Goal: Find contact information: Find contact information

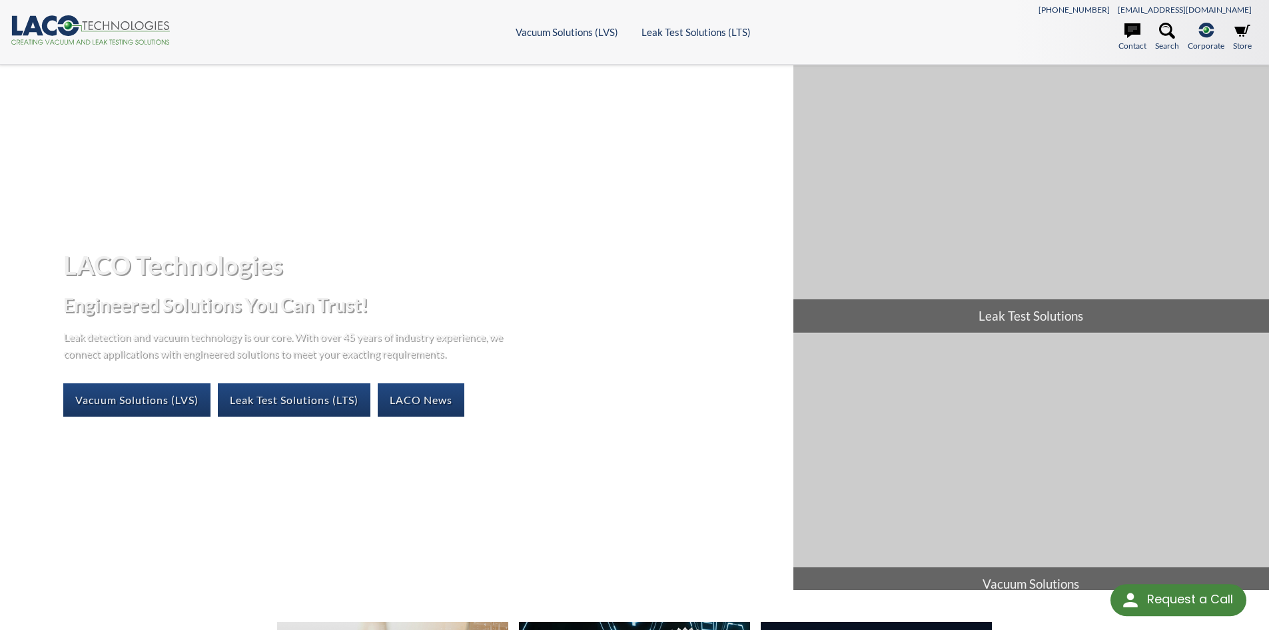
select select "Language Translate Widget"
click at [1132, 40] on link "Contact" at bounding box center [1133, 37] width 28 height 29
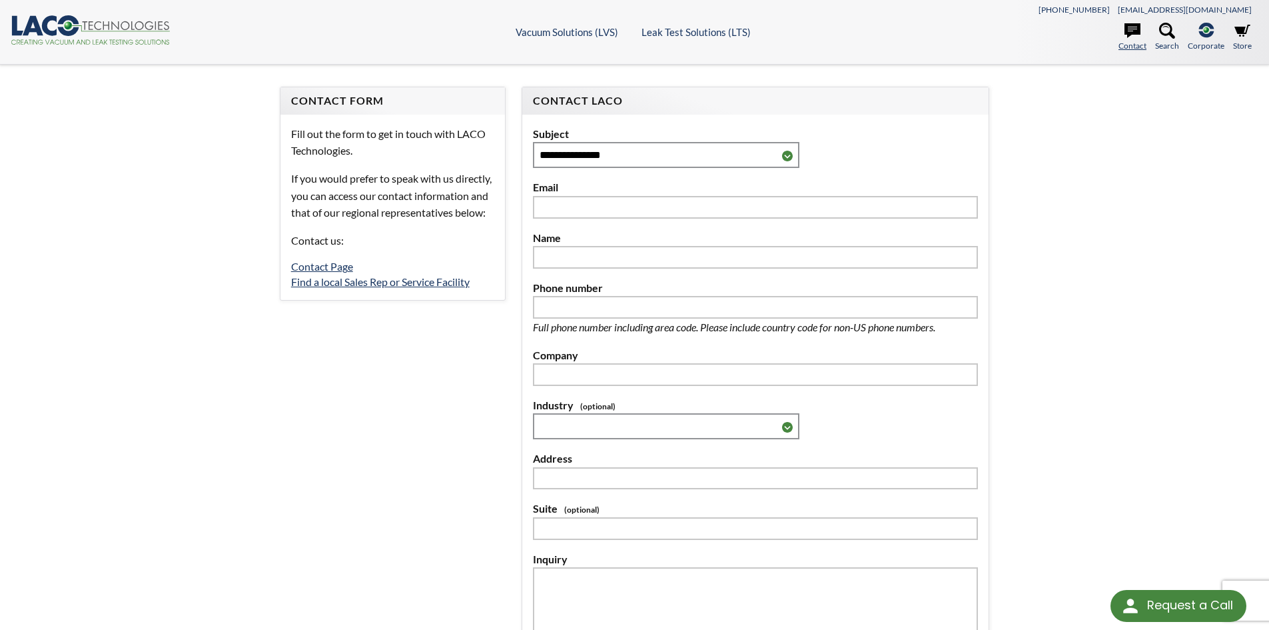
select select "Language Translate Widget"
click at [789, 157] on select "**********" at bounding box center [666, 155] width 267 height 26
click at [1243, 233] on div "**********" at bounding box center [634, 419] width 1269 height 709
click at [456, 288] on link "Find a local Sales Rep or Service Facility" at bounding box center [380, 281] width 179 height 13
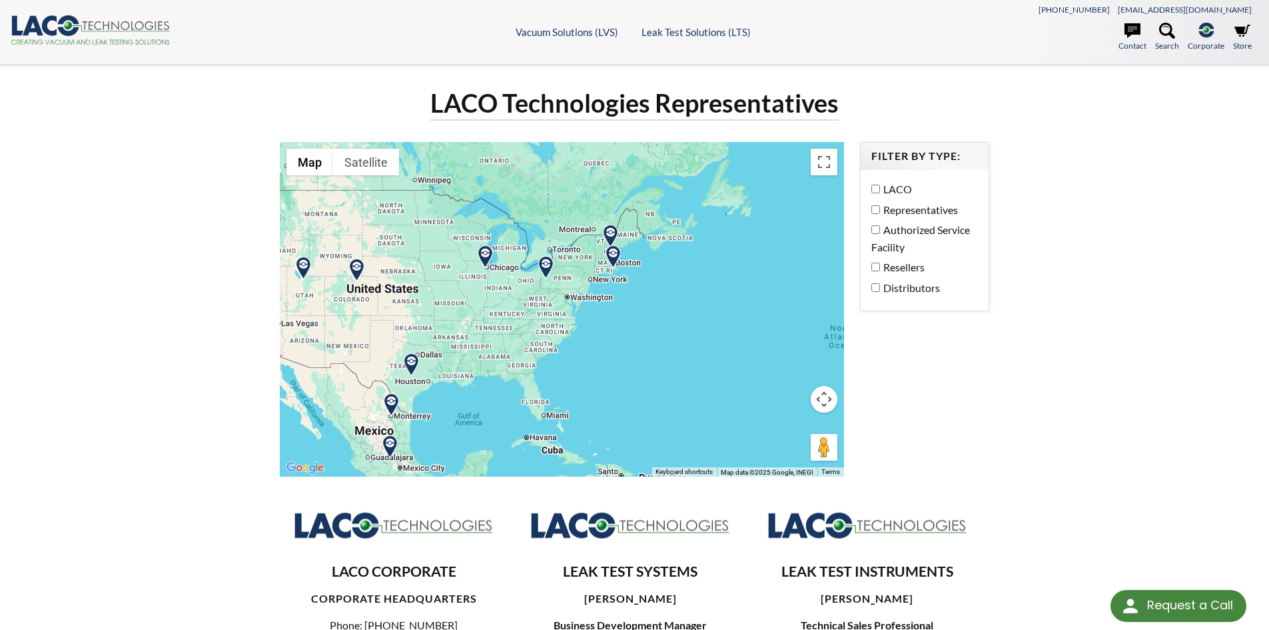
drag, startPoint x: 620, startPoint y: 191, endPoint x: 632, endPoint y: 346, distance: 155.7
click at [632, 346] on div at bounding box center [562, 309] width 565 height 334
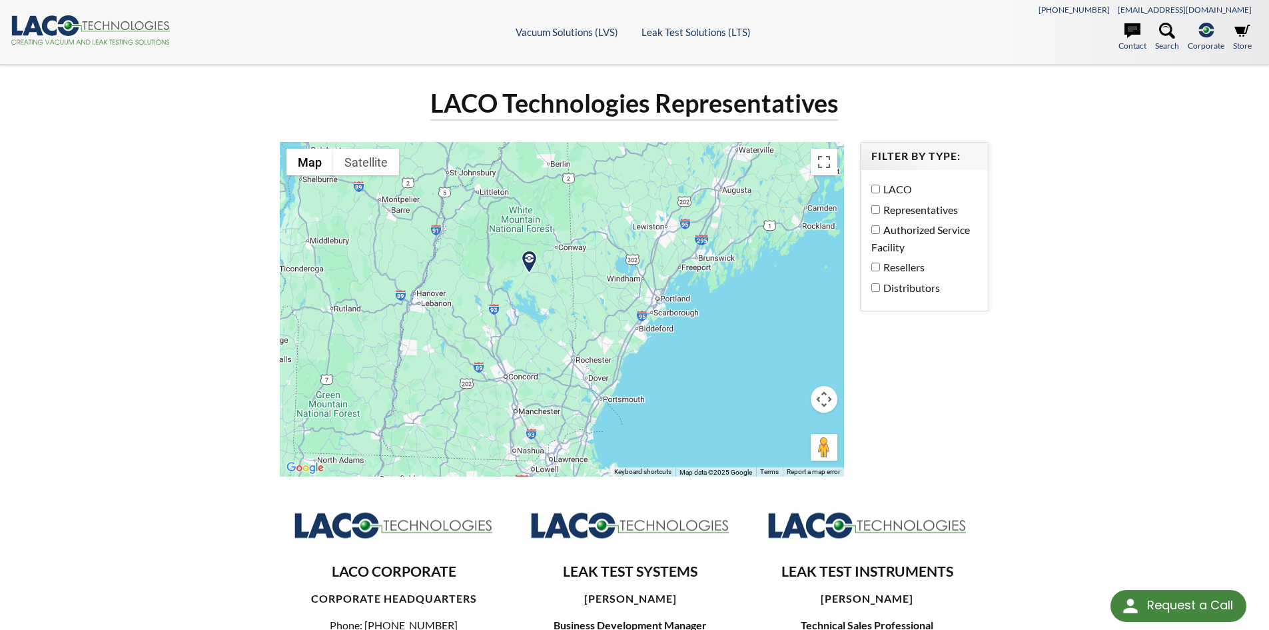
drag, startPoint x: 496, startPoint y: 197, endPoint x: 474, endPoint y: 400, distance: 204.4
click at [474, 400] on div at bounding box center [562, 309] width 565 height 334
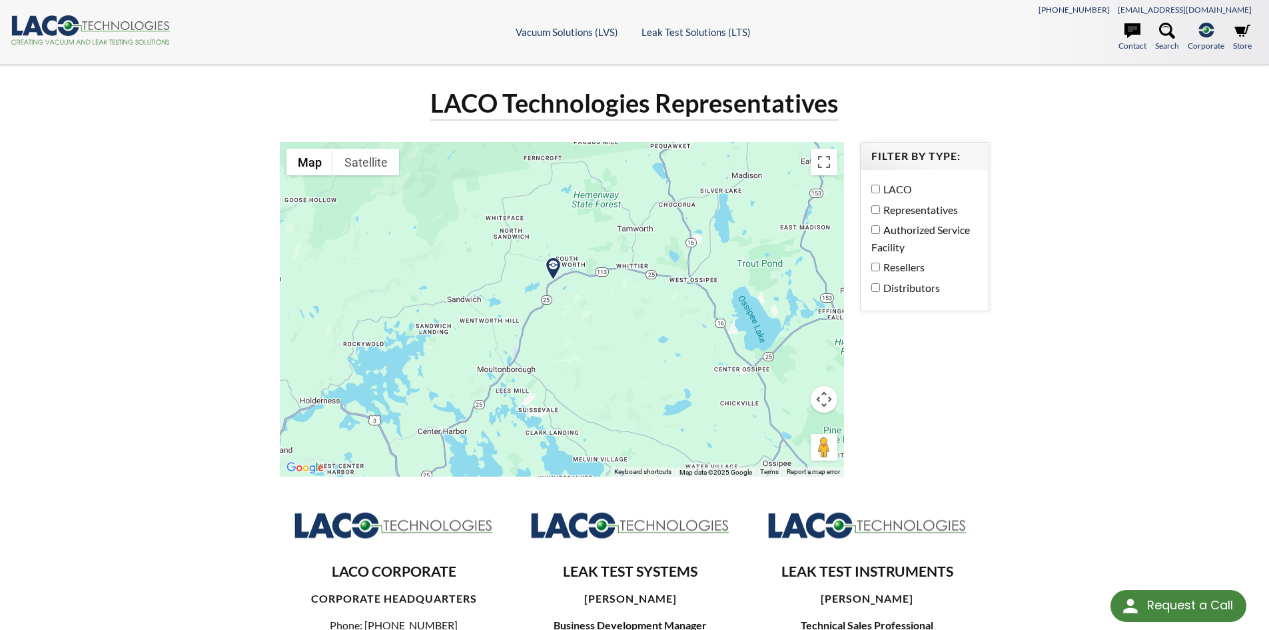
drag, startPoint x: 408, startPoint y: 317, endPoint x: 593, endPoint y: 378, distance: 195.1
click at [593, 378] on div at bounding box center [562, 309] width 565 height 334
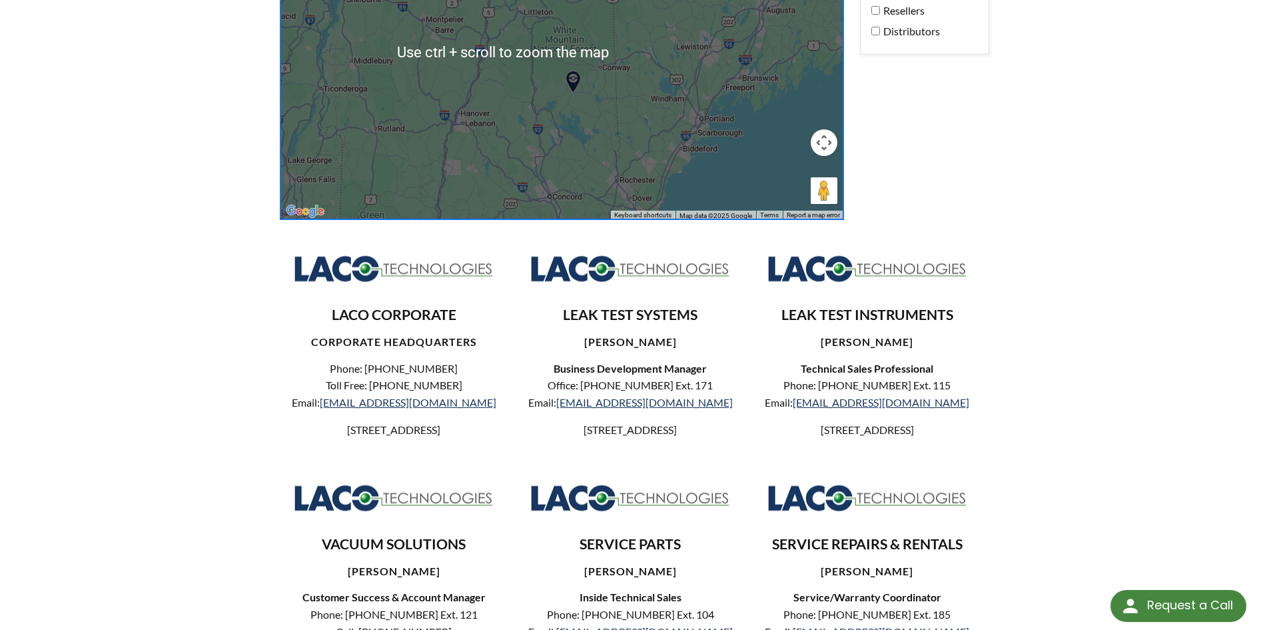
scroll to position [67, 0]
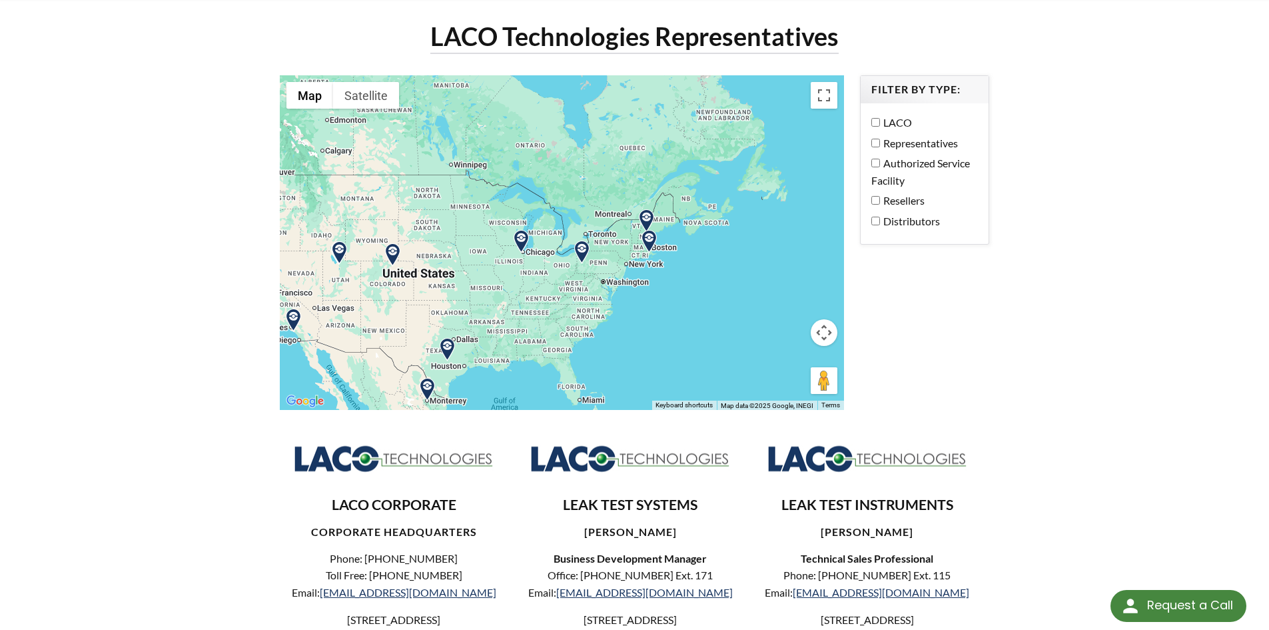
drag, startPoint x: 421, startPoint y: 293, endPoint x: 553, endPoint y: 285, distance: 132.2
click at [553, 285] on div at bounding box center [562, 242] width 565 height 334
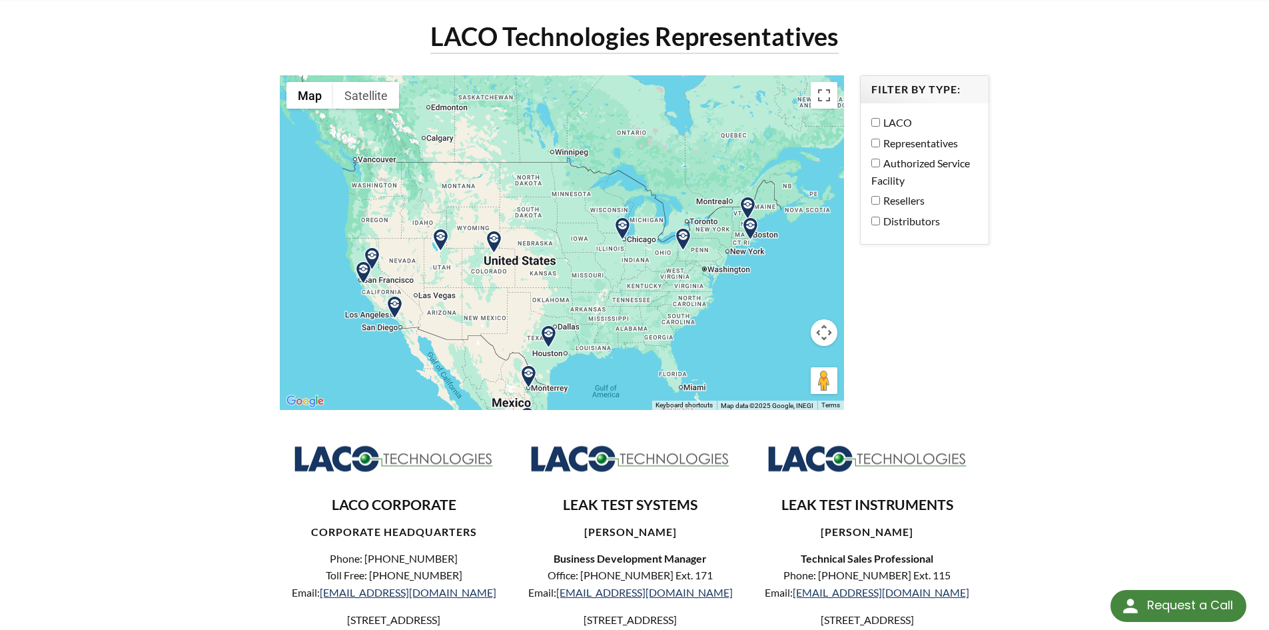
drag, startPoint x: 434, startPoint y: 338, endPoint x: 532, endPoint y: 322, distance: 99.1
click at [532, 322] on div at bounding box center [562, 242] width 565 height 334
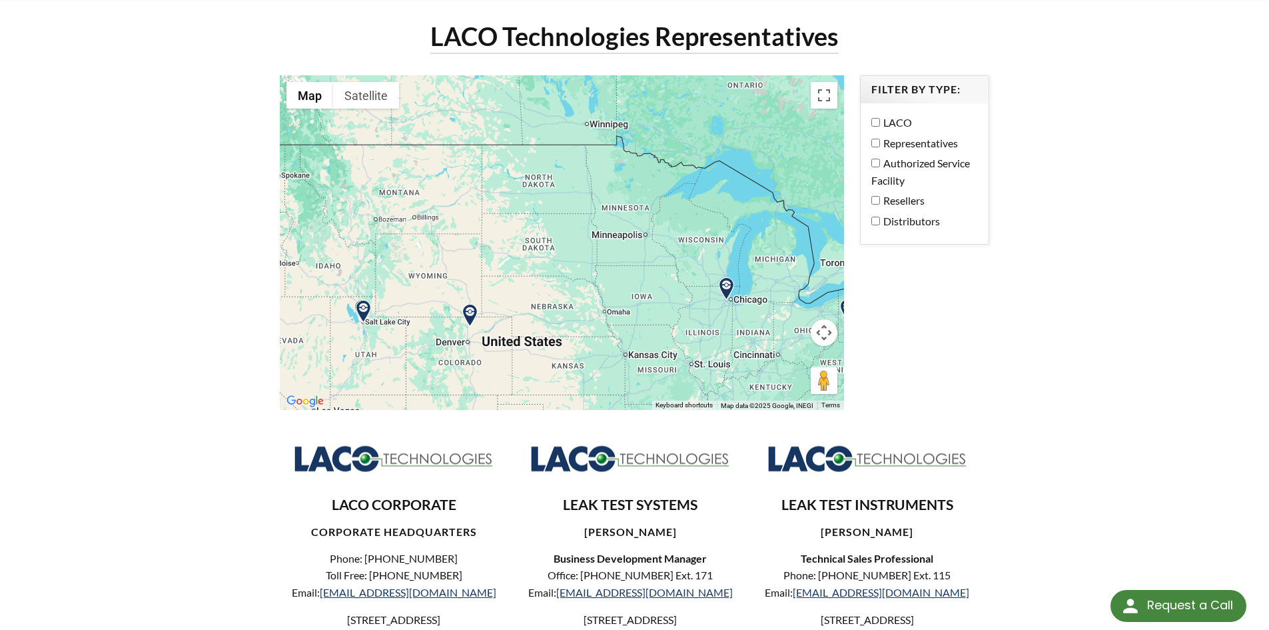
drag, startPoint x: 420, startPoint y: 253, endPoint x: 433, endPoint y: 382, distance: 129.9
click at [433, 382] on div at bounding box center [562, 242] width 565 height 334
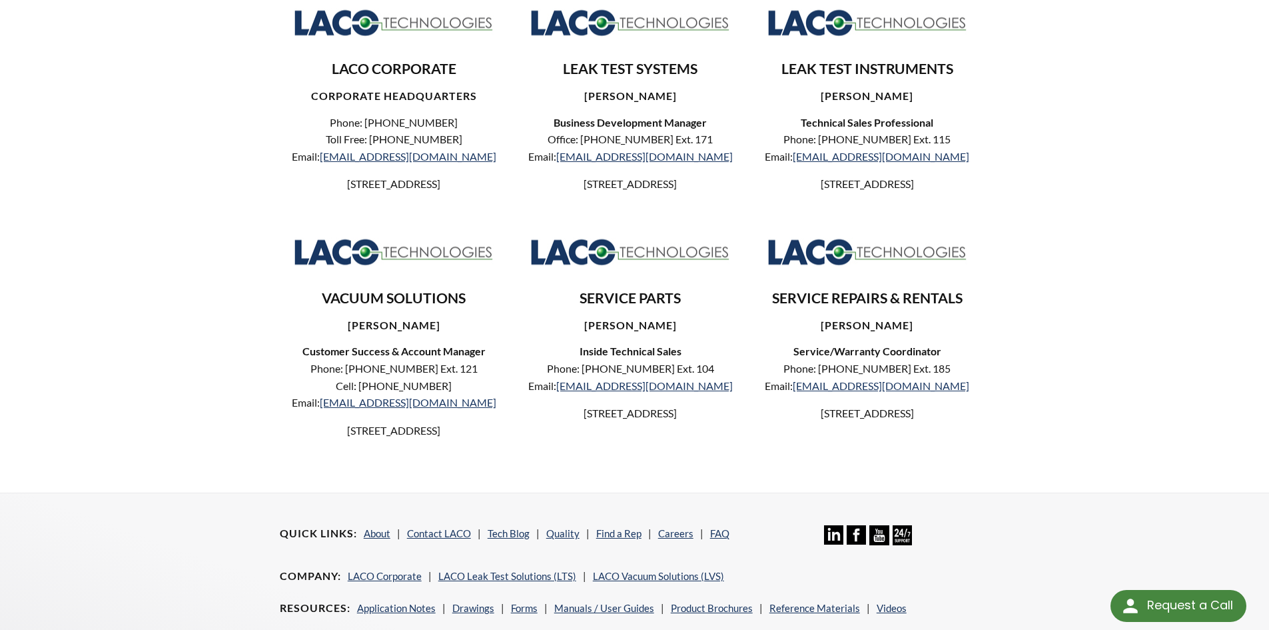
scroll to position [400, 0]
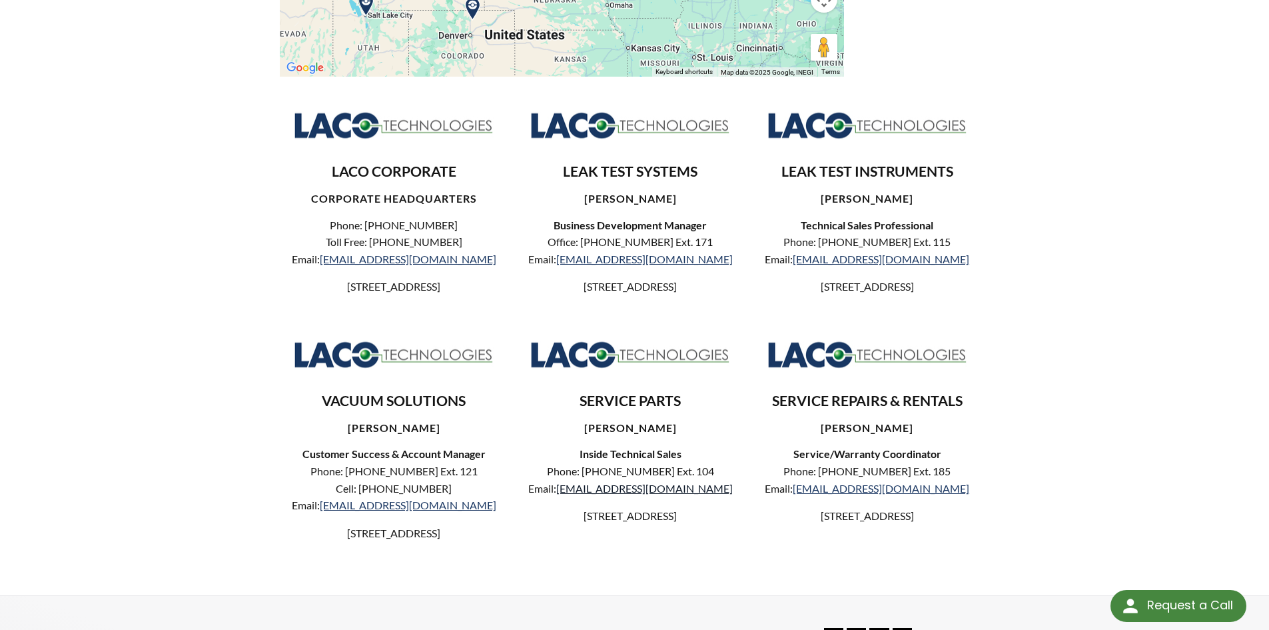
click at [638, 494] on link "parts@lacotech.com" at bounding box center [644, 488] width 177 height 13
click at [1088, 198] on div "LACO Technologies Representatives ← Move left → Move right ↑ Move up ↓ Move dow…" at bounding box center [634, 130] width 1269 height 930
click at [898, 394] on div "LACO CORPORATE CORPORATE HEADQUARTERS Phone: 801-486-1004 Toll Free: 800-465-10…" at bounding box center [635, 335] width 710 height 475
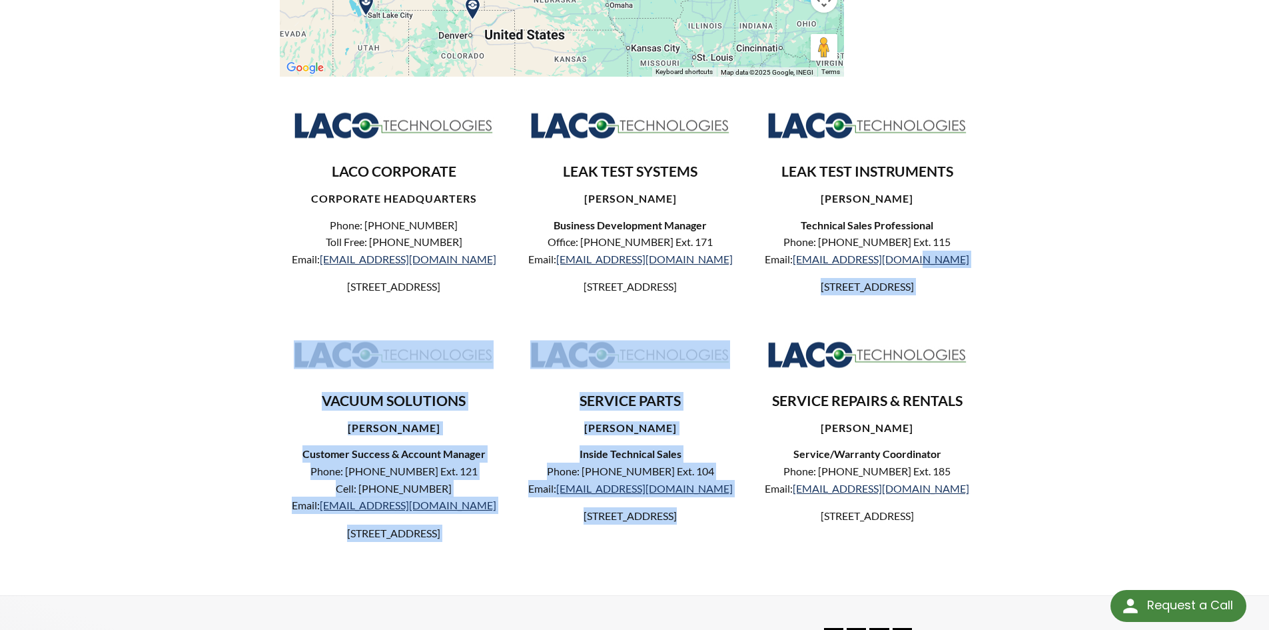
click at [741, 556] on div "SERVICE PARTS David Goettsche Inside Technical Sales Phone: 801-486-1004 Ext. 1…" at bounding box center [634, 442] width 237 height 229
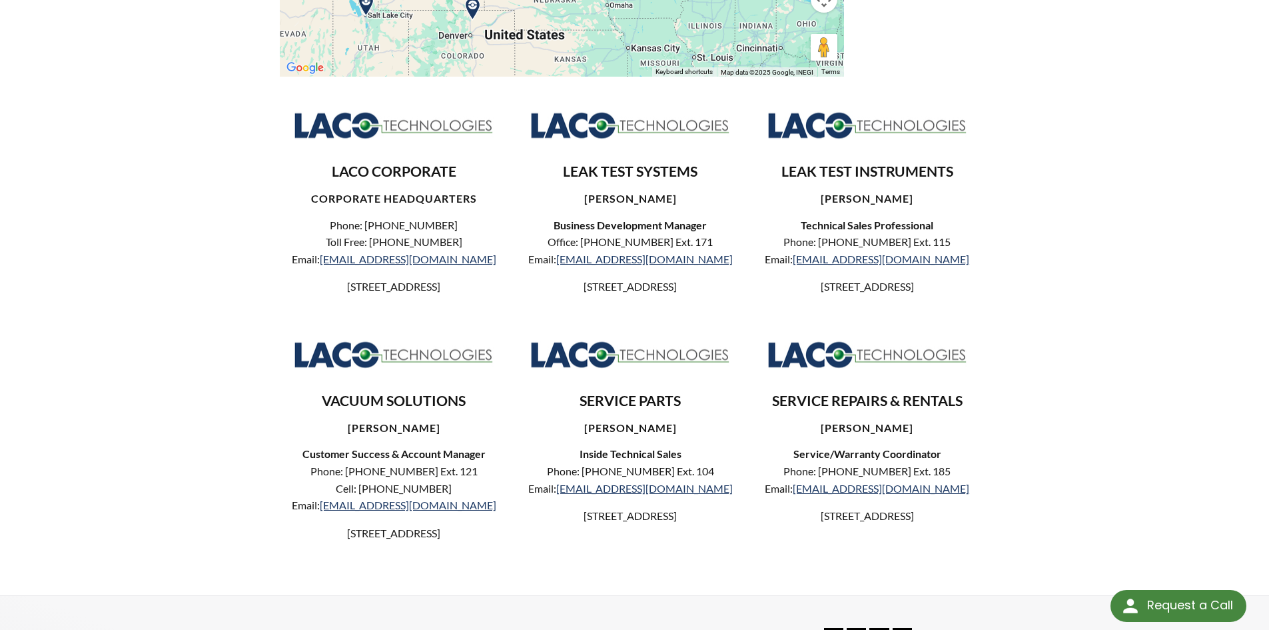
click at [1143, 424] on div "LACO Technologies Representatives ← Move left → Move right ↑ Move up ↓ Move dow…" at bounding box center [634, 130] width 1269 height 930
click at [675, 494] on link "parts@lacotech.com" at bounding box center [644, 488] width 177 height 13
